Goal: Find specific page/section: Find specific page/section

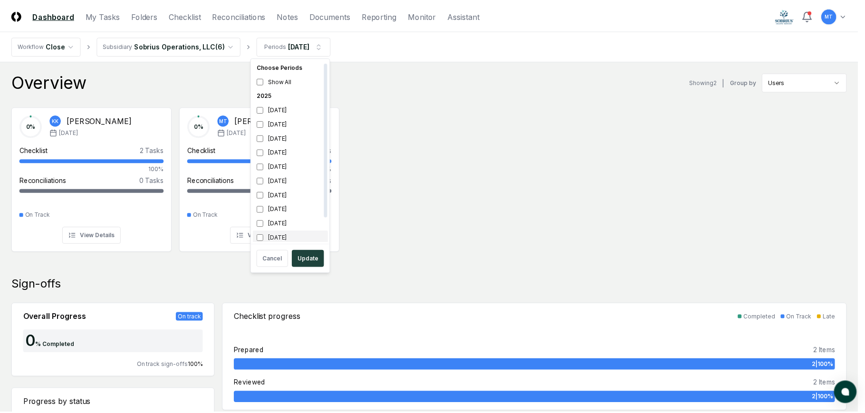
scroll to position [3, 0]
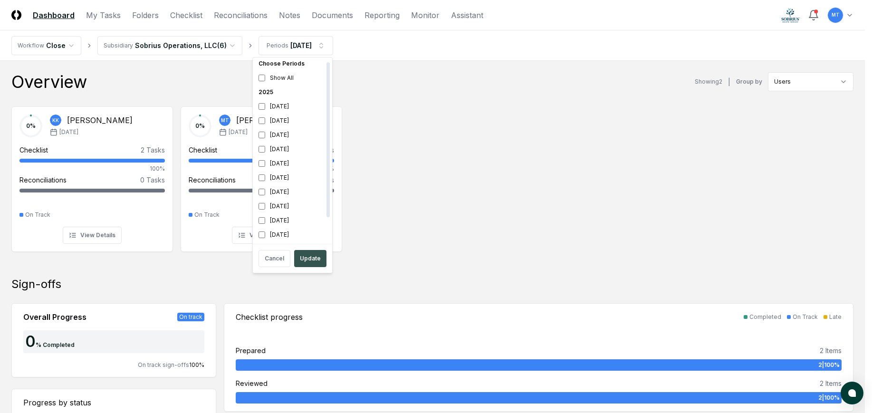
click at [308, 262] on button "Update" at bounding box center [310, 258] width 32 height 17
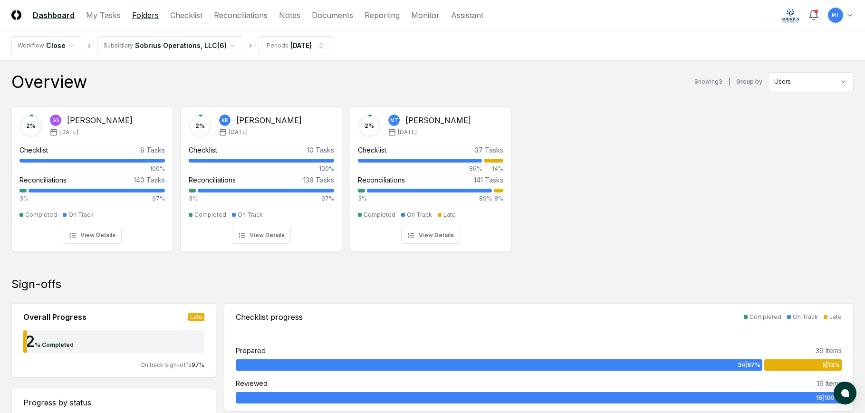
click at [151, 10] on link "Folders" at bounding box center [145, 15] width 27 height 11
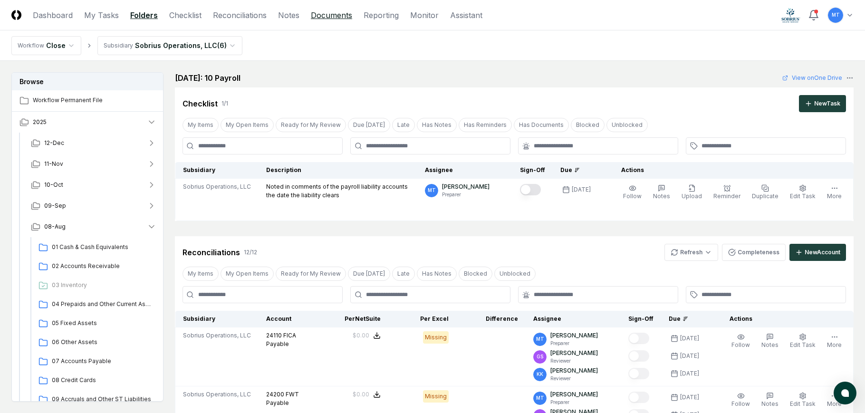
click at [329, 15] on link "Documents" at bounding box center [331, 15] width 41 height 11
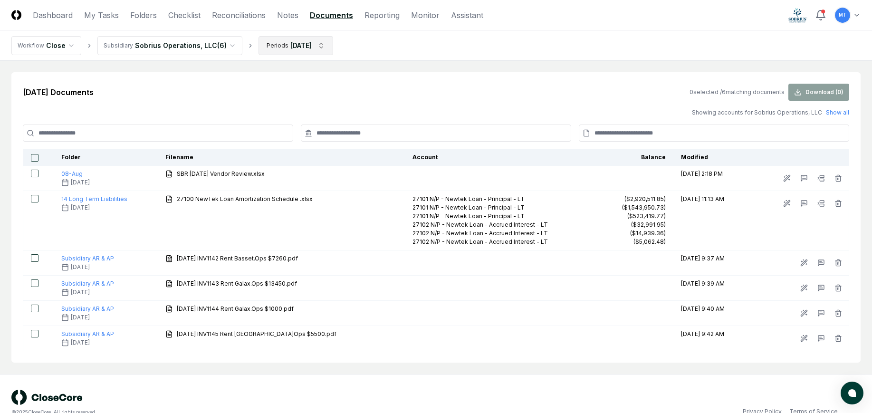
click at [279, 39] on html "CloseCore Dashboard My Tasks Folders Checklist Reconciliations Notes Documents …" at bounding box center [436, 215] width 872 height 431
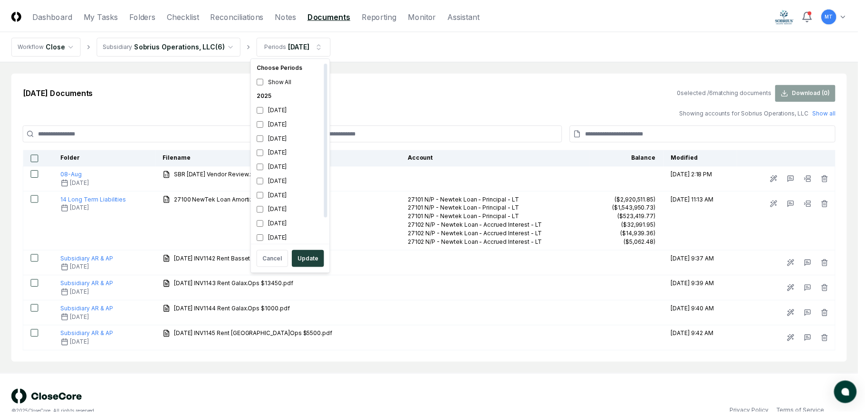
scroll to position [3, 0]
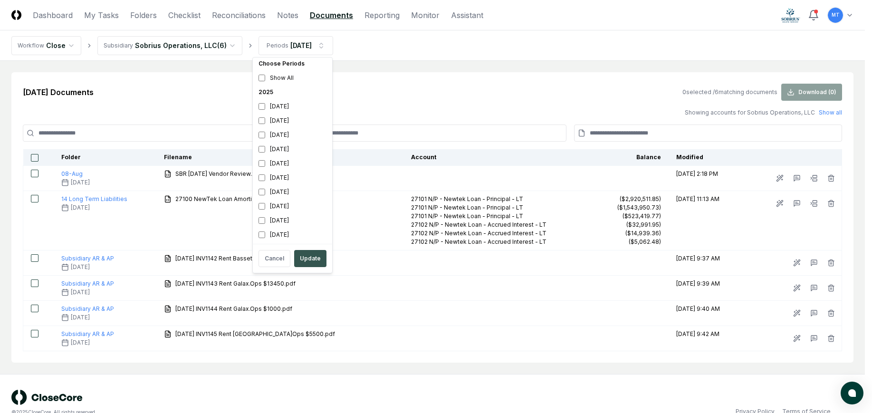
click at [316, 259] on button "Update" at bounding box center [310, 258] width 32 height 17
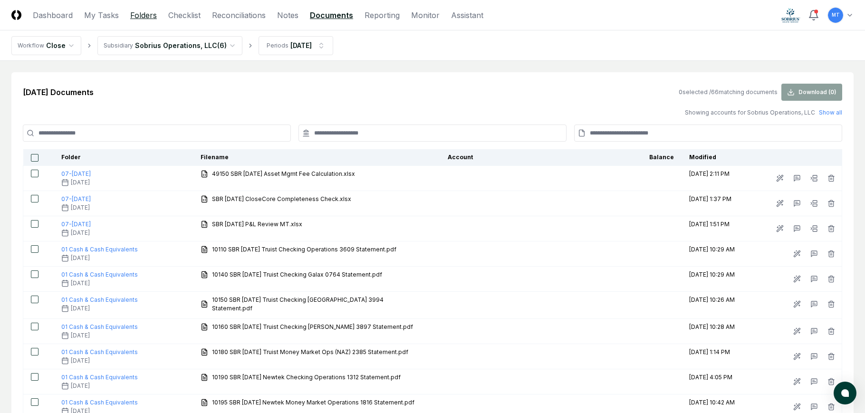
click at [135, 13] on link "Folders" at bounding box center [143, 15] width 27 height 11
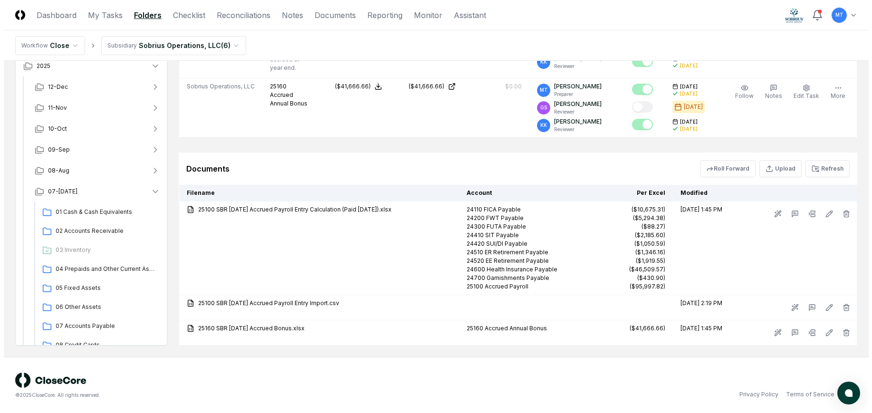
scroll to position [984, 0]
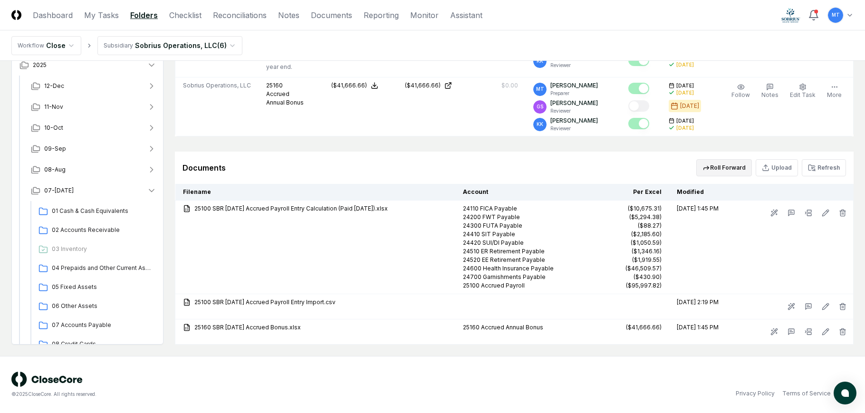
click at [736, 164] on button "Roll Forward" at bounding box center [724, 167] width 56 height 17
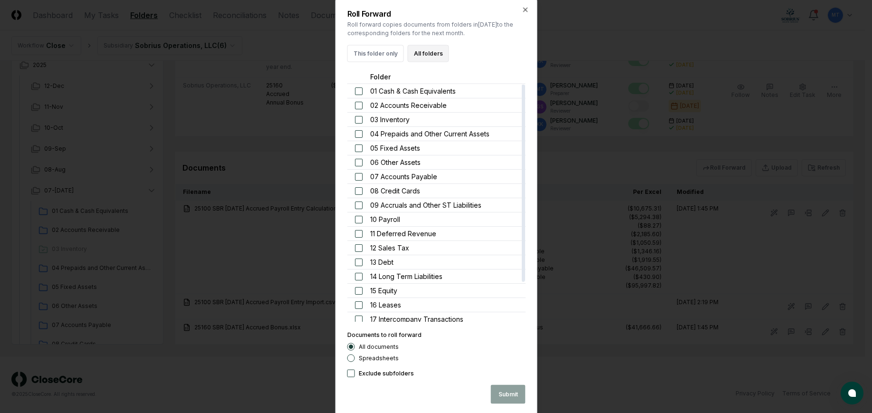
click at [433, 51] on button "All folders" at bounding box center [427, 53] width 41 height 17
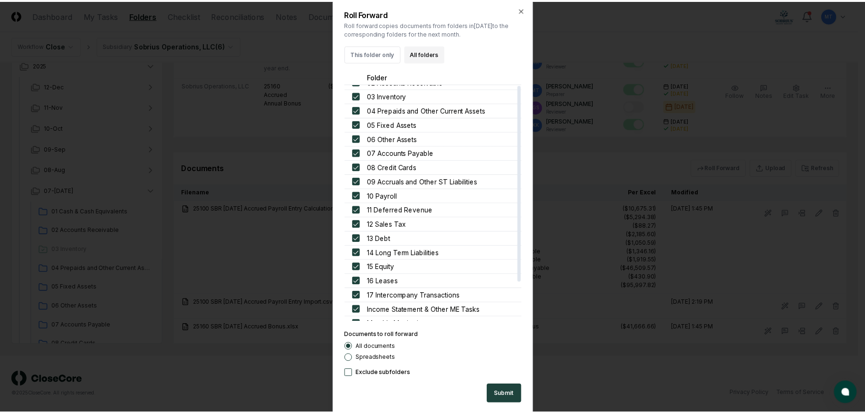
scroll to position [0, 0]
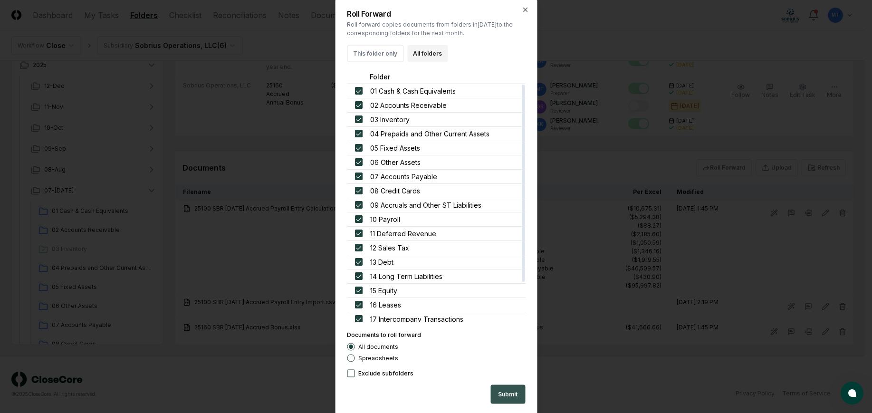
click at [508, 400] on button "Submit" at bounding box center [507, 393] width 35 height 19
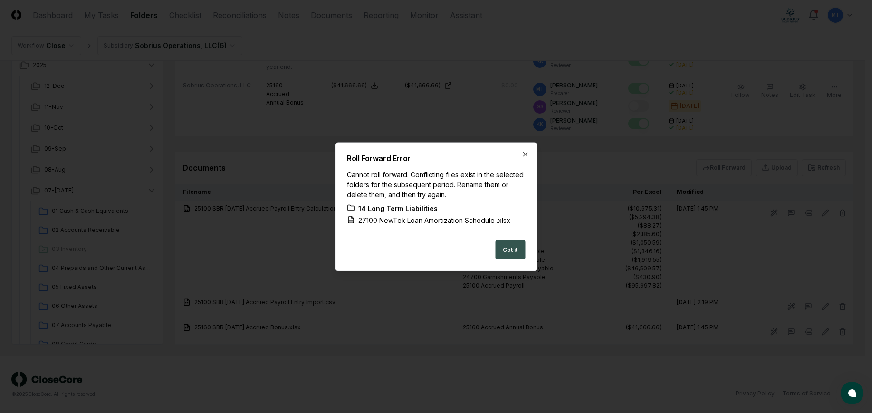
click at [513, 251] on button "Got it" at bounding box center [510, 249] width 30 height 19
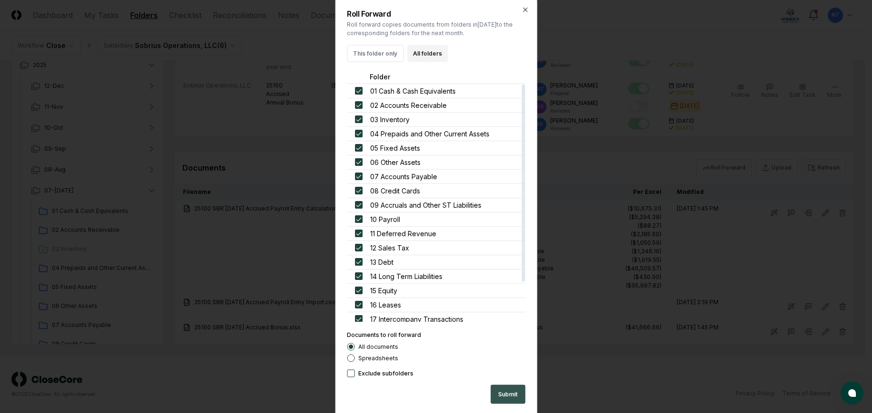
click at [512, 394] on button "Submit" at bounding box center [507, 393] width 35 height 19
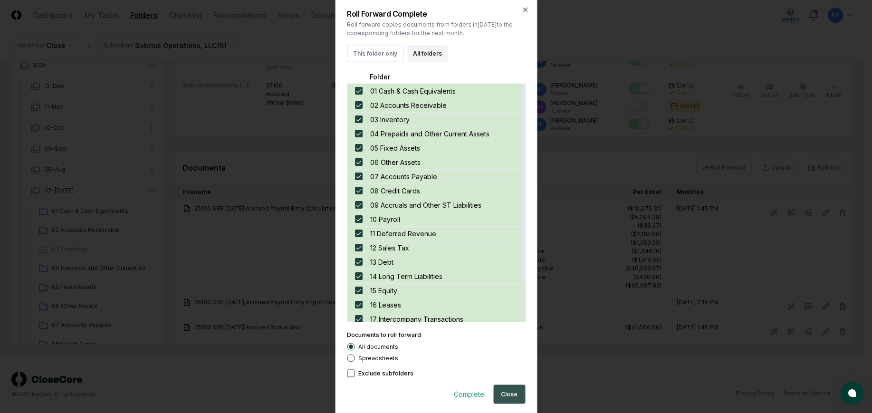
click at [504, 395] on button "Close" at bounding box center [509, 393] width 32 height 19
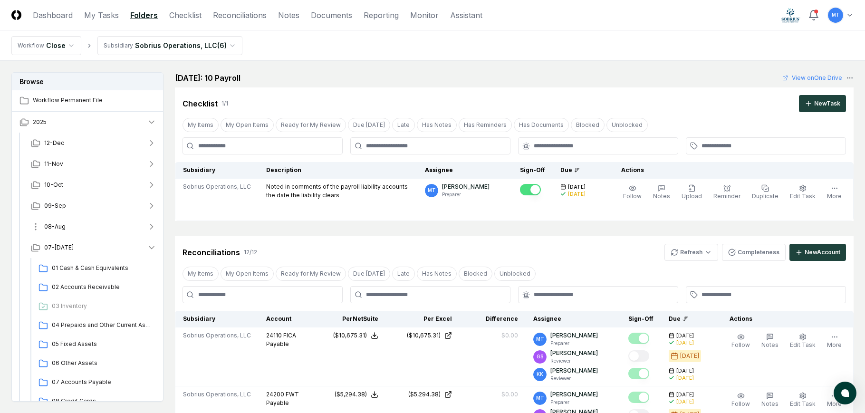
click at [56, 227] on span "08-Aug" at bounding box center [54, 226] width 21 height 9
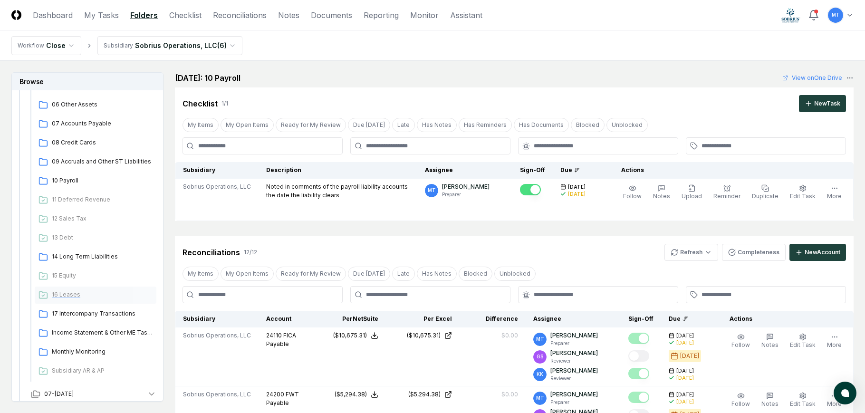
scroll to position [285, 0]
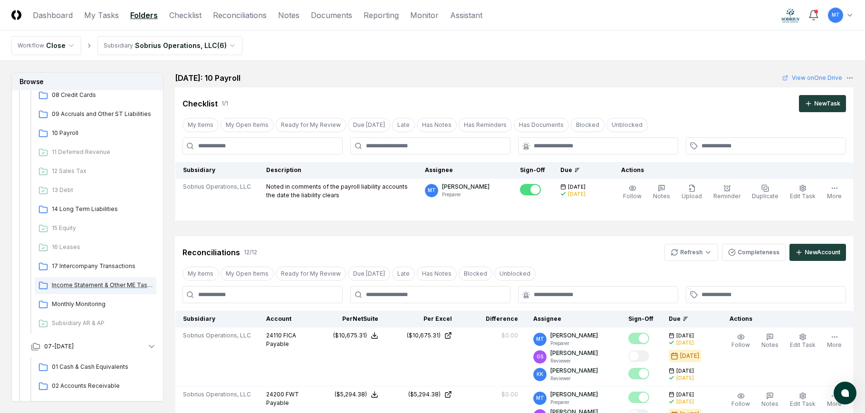
click at [84, 282] on span "Income Statement & Other ME Tasks" at bounding box center [102, 285] width 101 height 9
